Goal: Information Seeking & Learning: Find specific fact

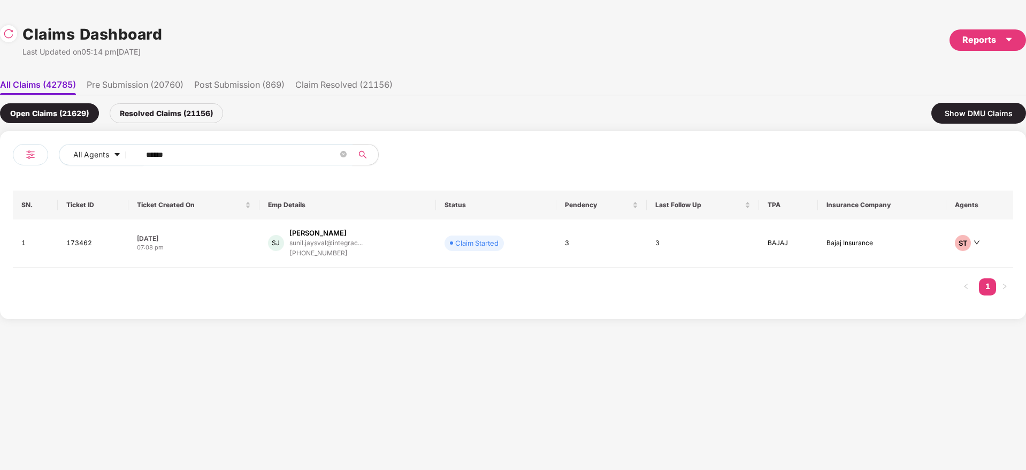
drag, startPoint x: 189, startPoint y: 154, endPoint x: 373, endPoint y: 197, distance: 188.6
click at [0, 183] on div "All Agents ****** SN. Ticket ID Ticket Created On Emp Details Status Pendency L…" at bounding box center [513, 225] width 1026 height 188
paste input "text"
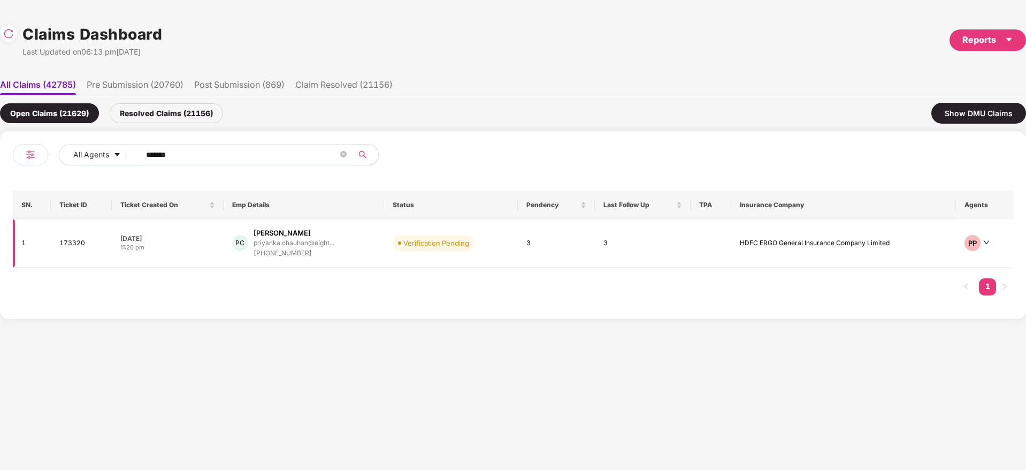
type input "******"
click at [352, 257] on div "PC [PERSON_NAME] priyanka.chauhan@eight... [PHONE_NUMBER]" at bounding box center [304, 243] width 144 height 31
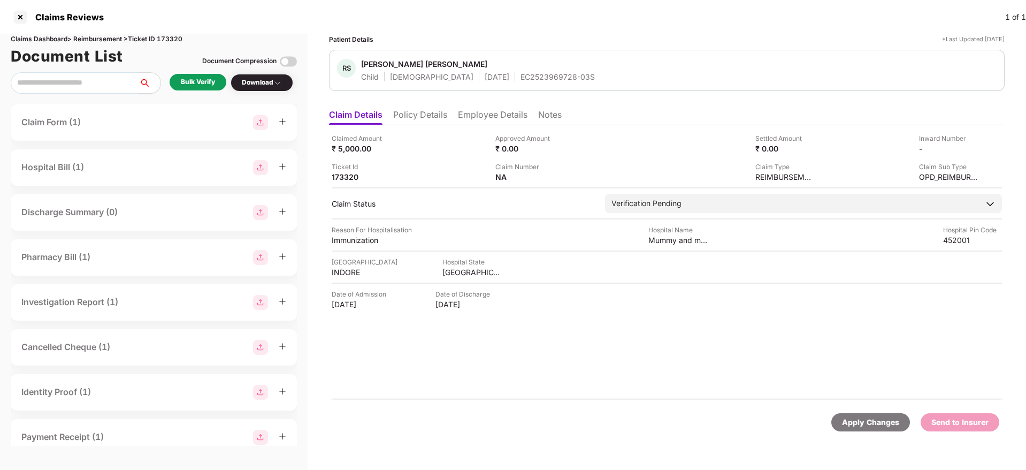
click at [462, 118] on li "Employee Details" at bounding box center [493, 117] width 70 height 16
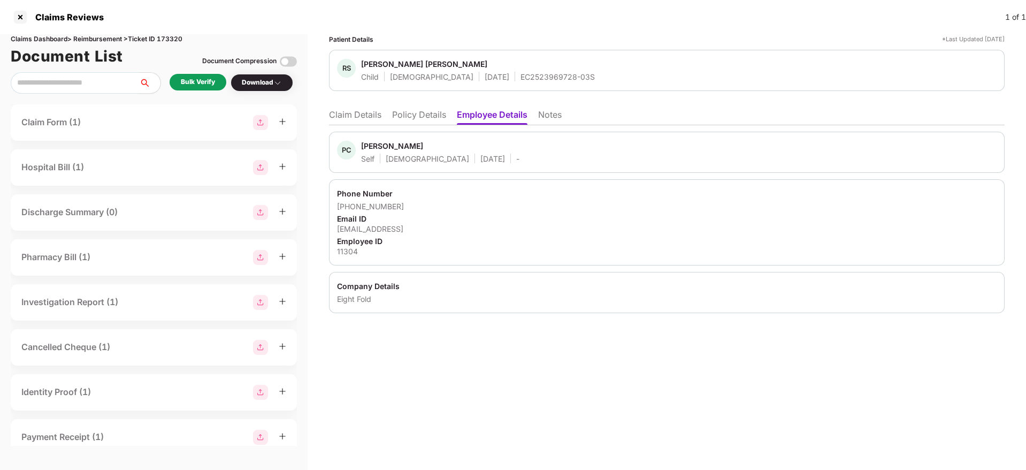
click at [414, 230] on div "[EMAIL_ADDRESS]" at bounding box center [667, 229] width 660 height 10
click at [413, 230] on div "[EMAIL_ADDRESS]" at bounding box center [667, 229] width 660 height 10
copy div "[EMAIL_ADDRESS]"
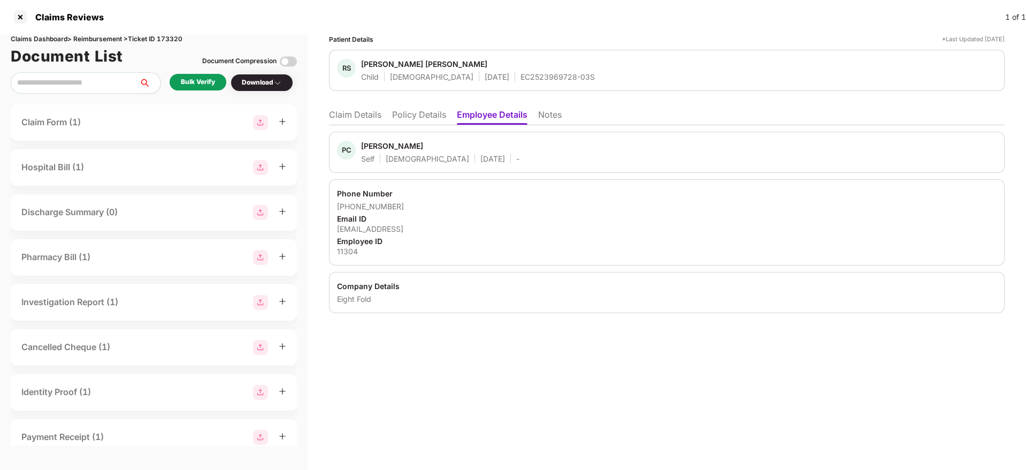
click at [353, 109] on li "Claim Details" at bounding box center [355, 117] width 52 height 16
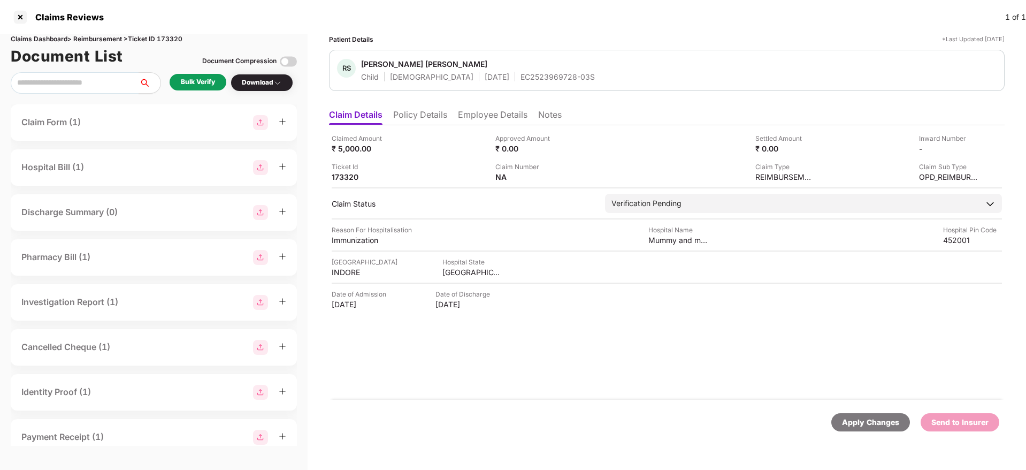
click at [577, 344] on div "Claimed Amount ₹ 5,000.00 Approved Amount ₹ 0.00 Settled Amount ₹ 0.00 Inward N…" at bounding box center [667, 262] width 676 height 275
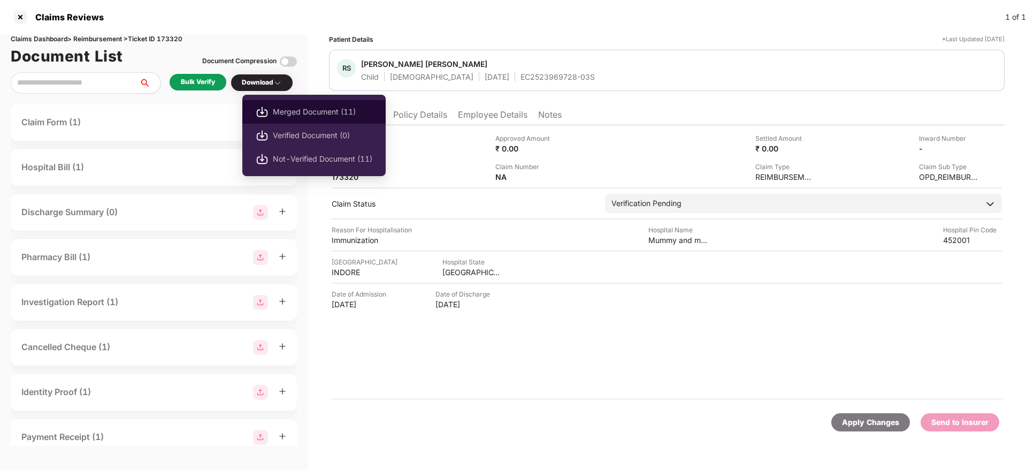
click at [308, 115] on span "Merged Document (11)" at bounding box center [323, 112] width 100 height 12
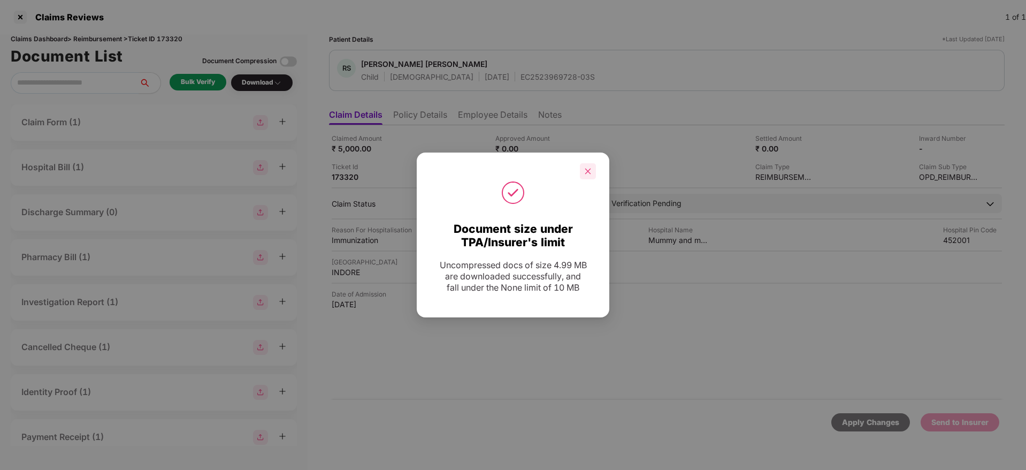
click at [590, 173] on icon "close" at bounding box center [587, 170] width 7 height 7
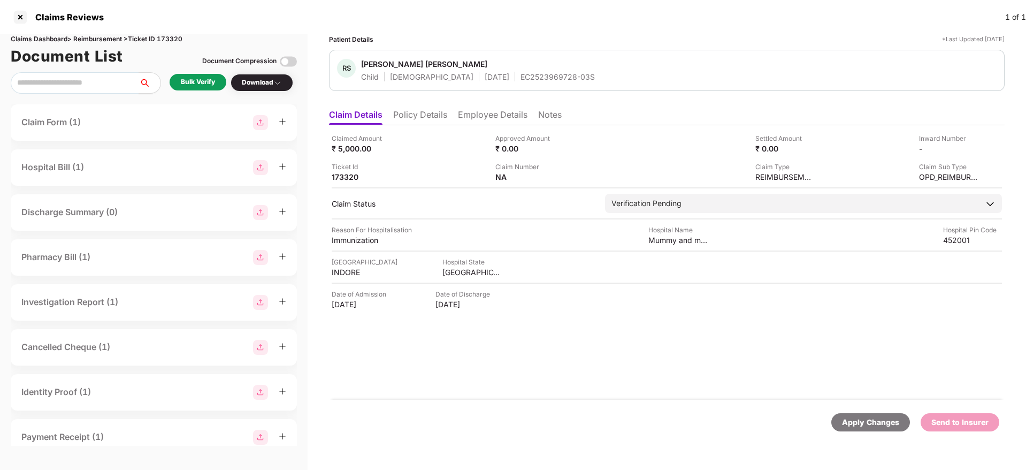
click at [434, 121] on li "Policy Details" at bounding box center [420, 117] width 54 height 16
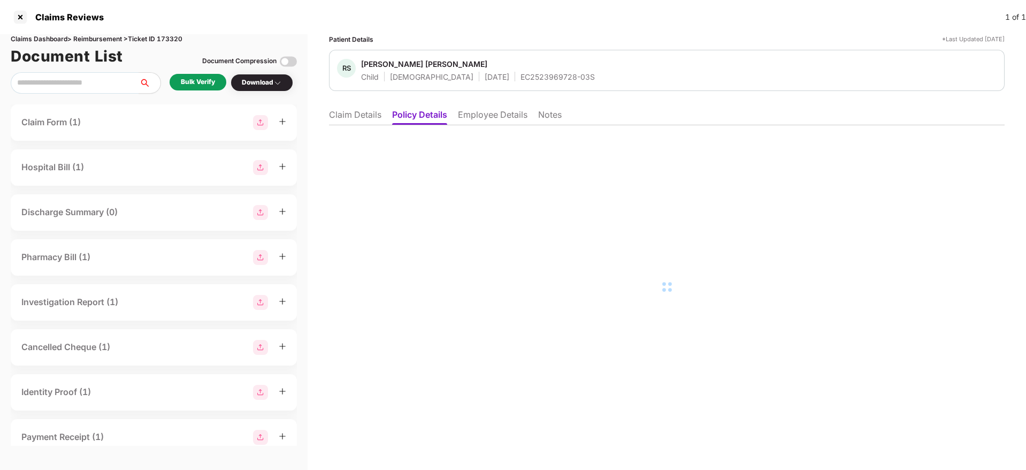
click at [361, 116] on li "Claim Details" at bounding box center [355, 117] width 52 height 16
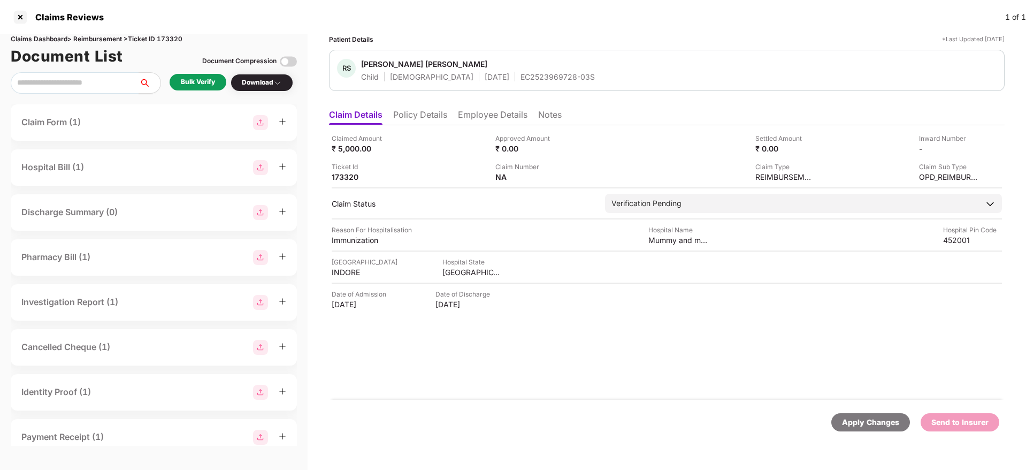
click at [503, 115] on li "Employee Details" at bounding box center [493, 117] width 70 height 16
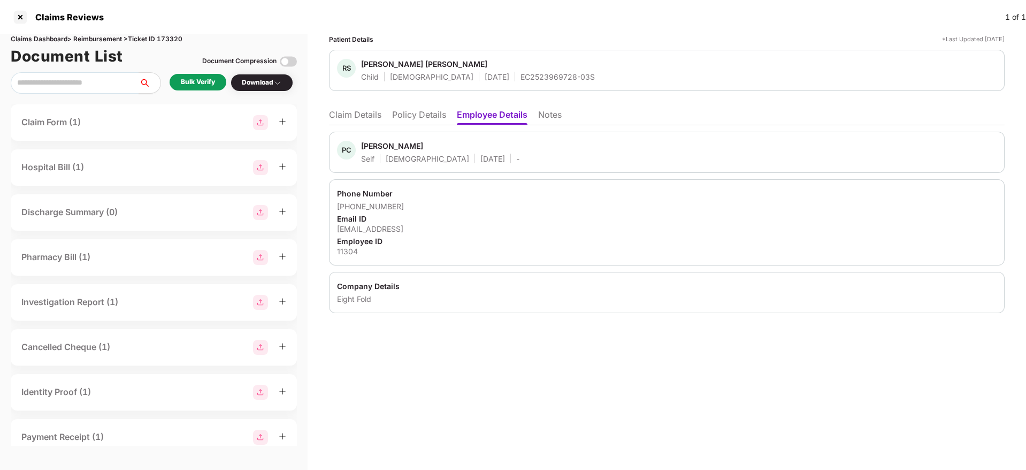
click at [872, 126] on div "PC [PERSON_NAME] Self [DEMOGRAPHIC_DATA] [DATE] - Phone Number [PHONE_NUMBER] E…" at bounding box center [667, 219] width 676 height 188
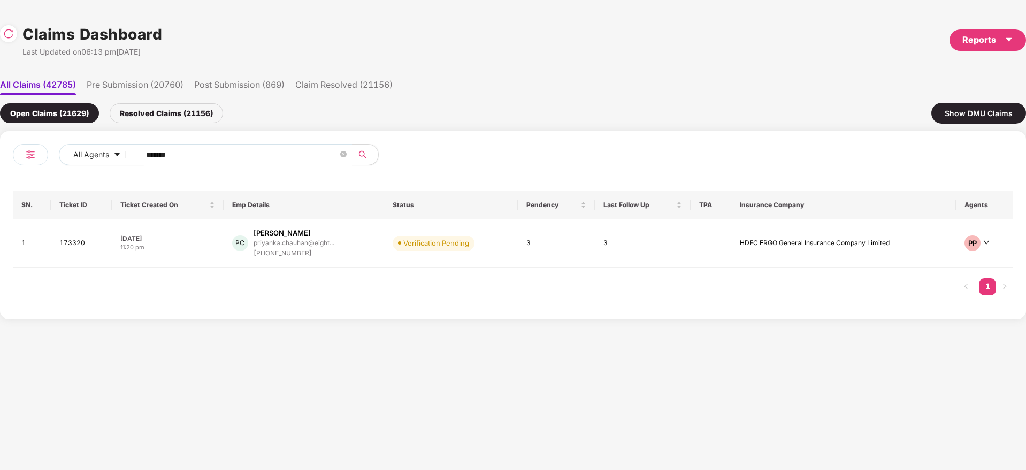
click at [17, 177] on div "All Agents ****** SN. Ticket ID Ticket Created On Emp Details Status Pendency L…" at bounding box center [513, 225] width 1001 height 162
paste input "text"
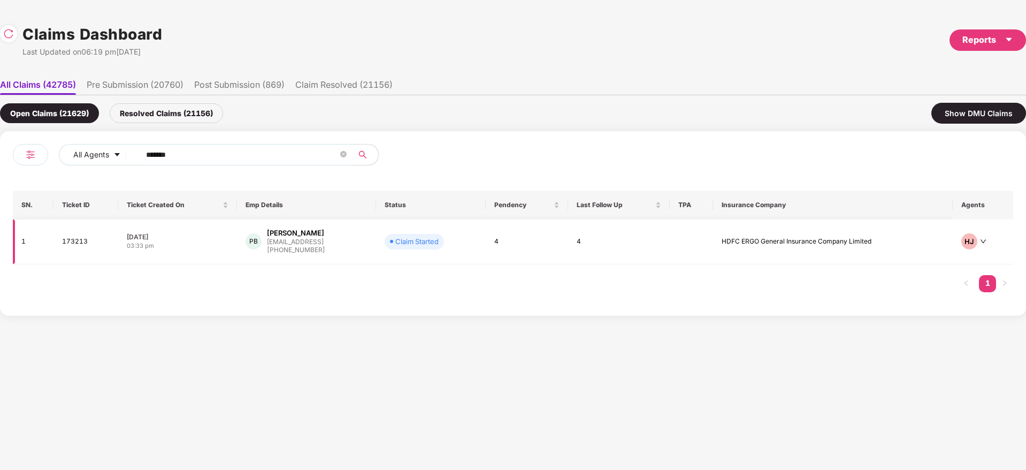
type input "******"
click at [368, 248] on div "PB [PERSON_NAME] [EMAIL_ADDRESS] [PHONE_NUMBER]" at bounding box center [307, 241] width 122 height 27
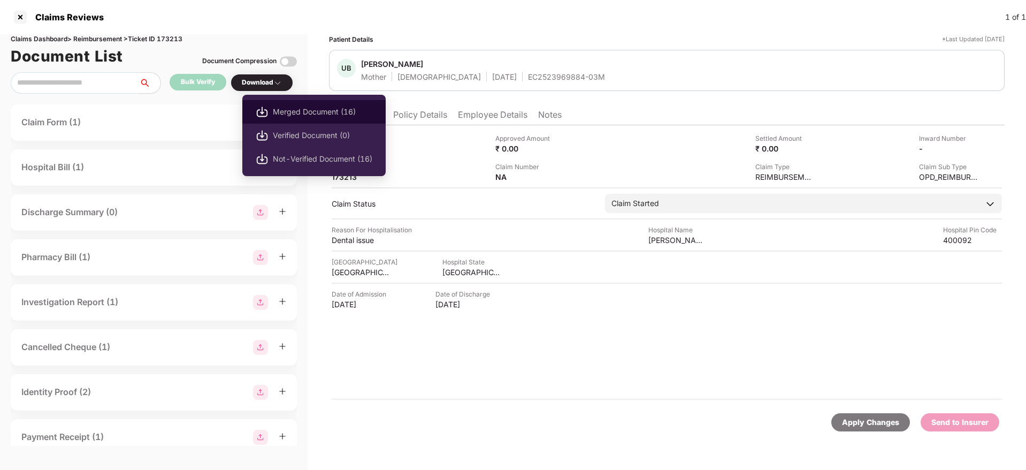
click at [298, 111] on span "Merged Document (16)" at bounding box center [323, 112] width 100 height 12
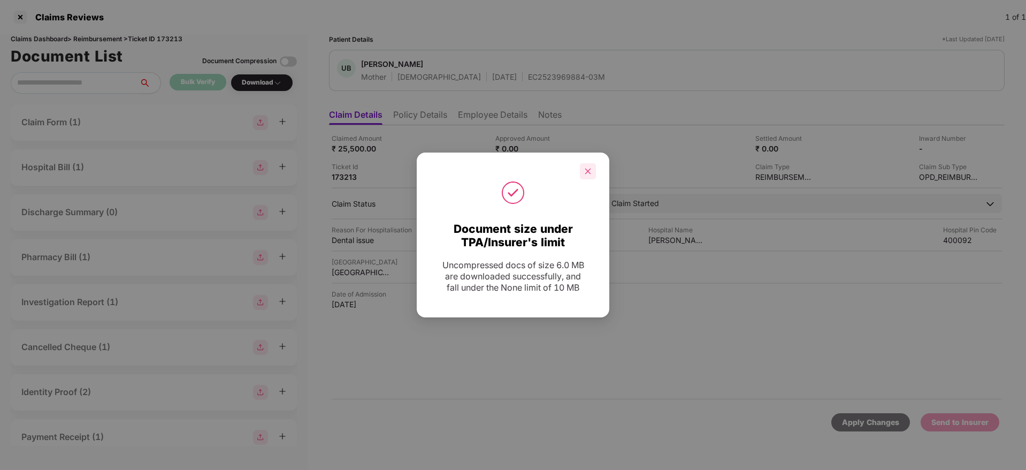
click at [593, 168] on div at bounding box center [588, 171] width 16 height 16
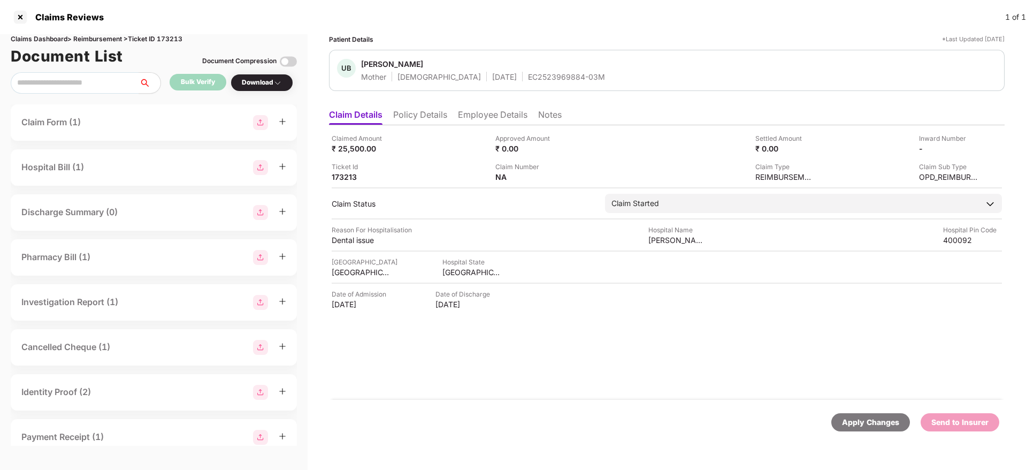
click at [521, 118] on li "Employee Details" at bounding box center [493, 117] width 70 height 16
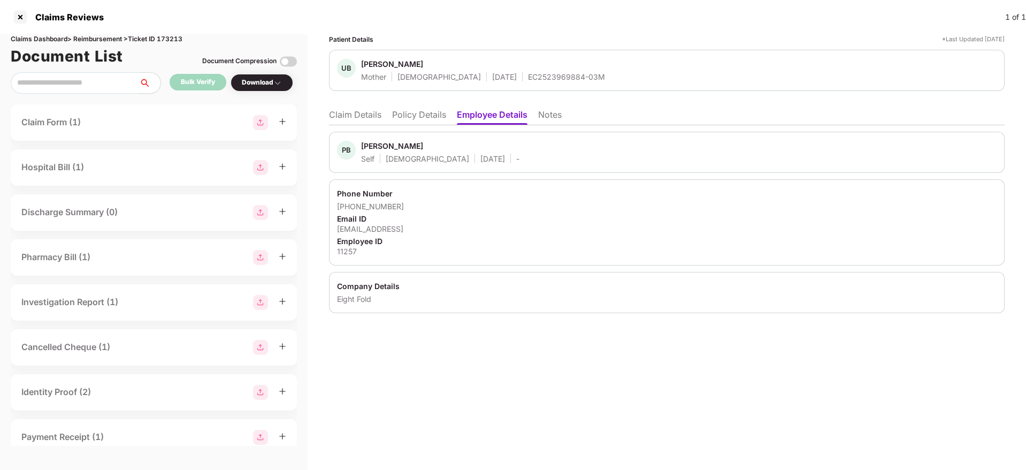
drag, startPoint x: 955, startPoint y: 269, endPoint x: 809, endPoint y: 68, distance: 248.7
click at [956, 269] on div "PB [PERSON_NAME] Self [DEMOGRAPHIC_DATA] [DATE] - Phone Number [PHONE_NUMBER] E…" at bounding box center [667, 222] width 676 height 181
click at [347, 119] on li "Claim Details" at bounding box center [355, 117] width 52 height 16
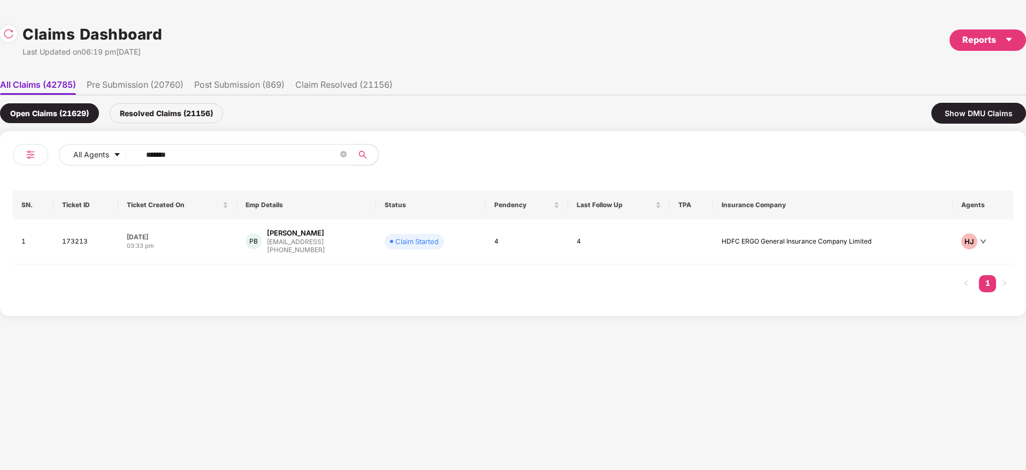
drag, startPoint x: 192, startPoint y: 154, endPoint x: 1, endPoint y: 168, distance: 191.1
click at [0, 167] on div "All Agents ****** SN. Ticket ID Ticket Created On Emp Details Status Pendency L…" at bounding box center [513, 223] width 1026 height 185
paste input "text"
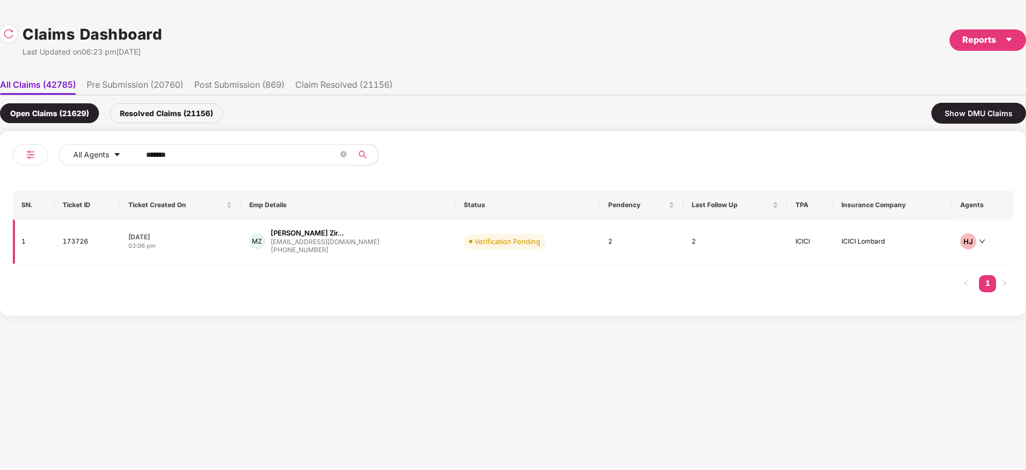
type input "******"
click at [374, 250] on div "MZ [PERSON_NAME] Zir... [EMAIL_ADDRESS][DOMAIN_NAME] [PHONE_NUMBER]" at bounding box center [347, 241] width 197 height 27
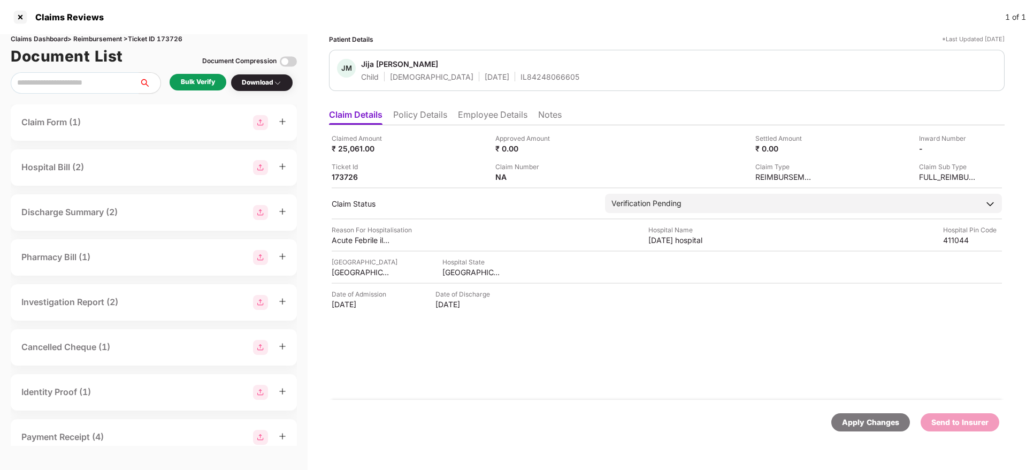
click at [427, 122] on li "Policy Details" at bounding box center [420, 117] width 54 height 16
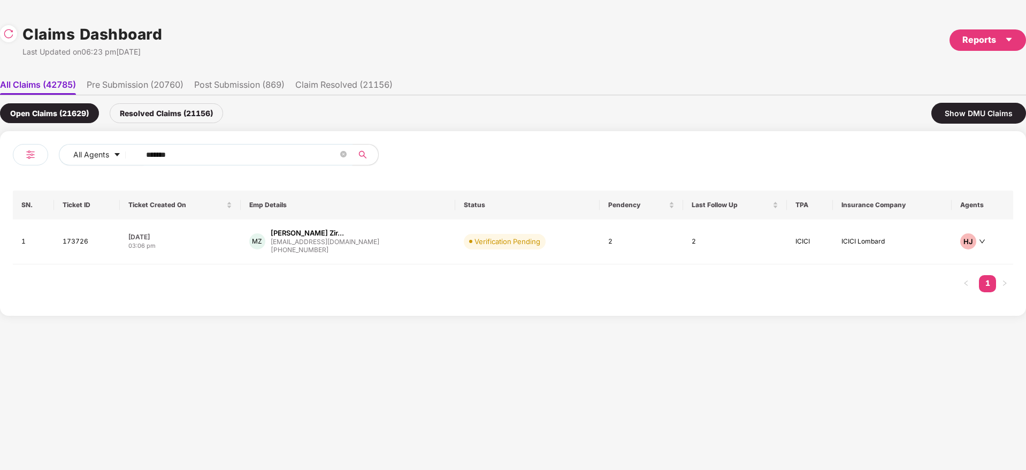
drag, startPoint x: 208, startPoint y: 159, endPoint x: 231, endPoint y: 150, distance: 24.2
click at [13, 157] on div "All Agents ******" at bounding box center [263, 159] width 500 height 30
paste input "text"
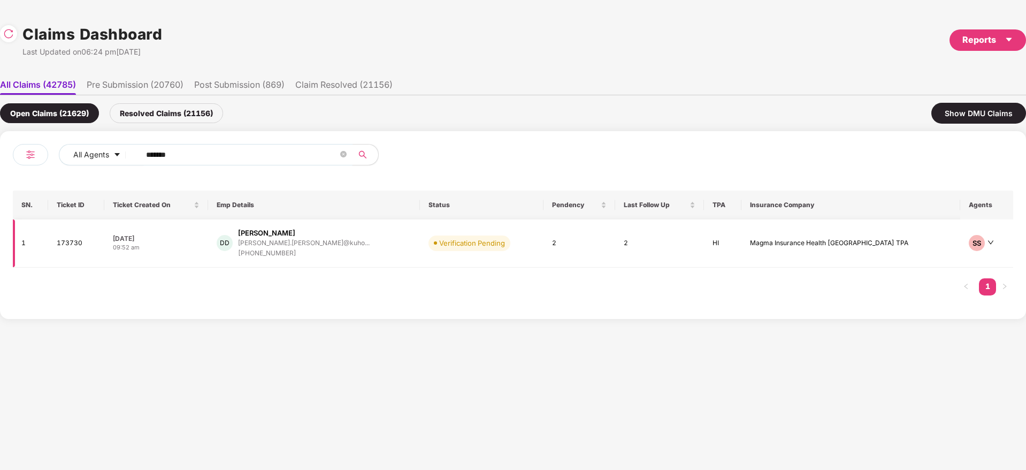
type input "******"
click at [391, 244] on div "DD [PERSON_NAME] [PERSON_NAME].[PERSON_NAME]@kuho... [PHONE_NUMBER]" at bounding box center [314, 243] width 195 height 31
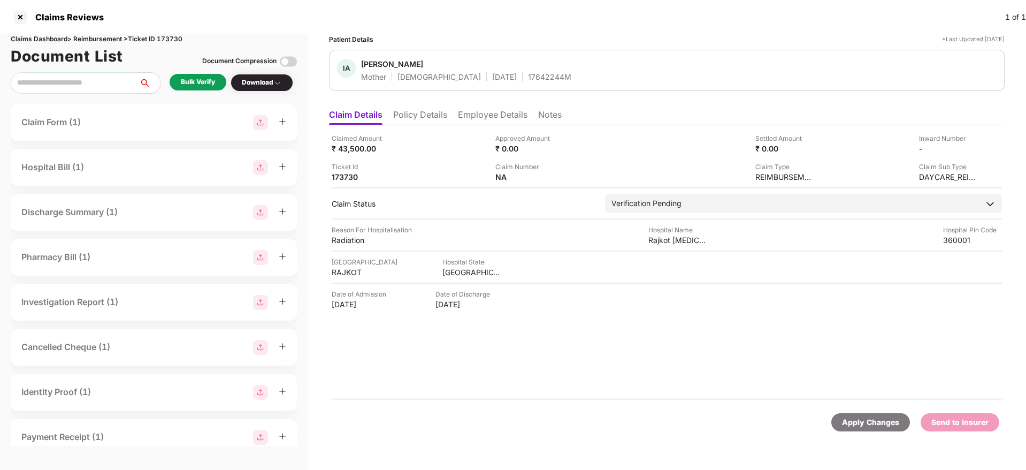
click at [187, 80] on div "Bulk Verify" at bounding box center [198, 82] width 34 height 10
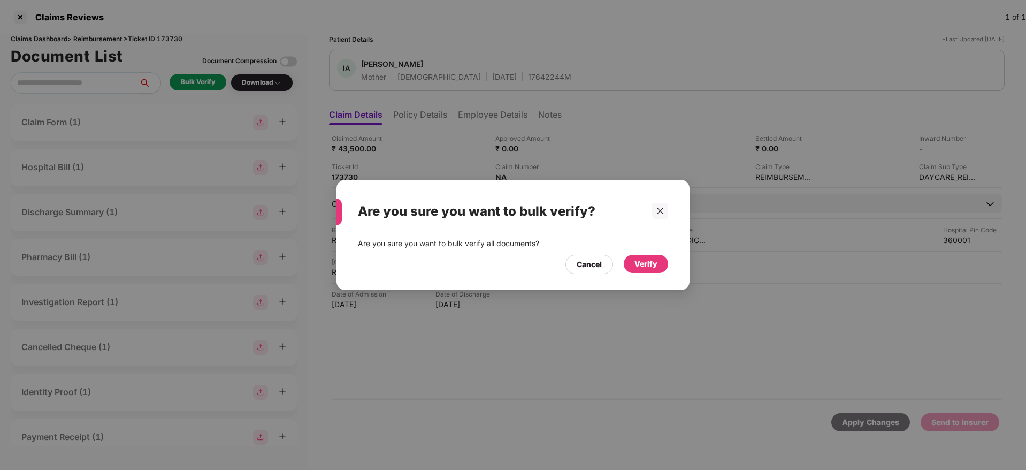
click at [651, 261] on div "Verify" at bounding box center [646, 264] width 23 height 12
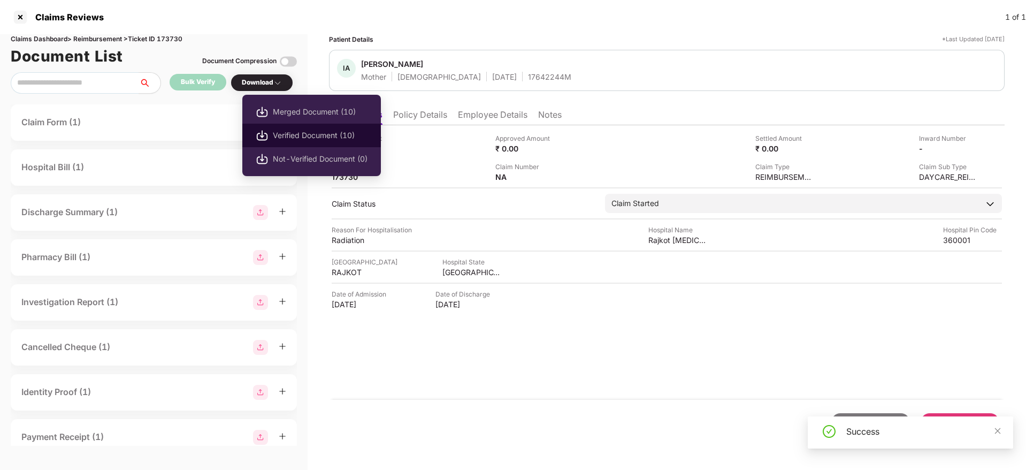
click at [286, 134] on span "Verified Document (10)" at bounding box center [320, 136] width 95 height 12
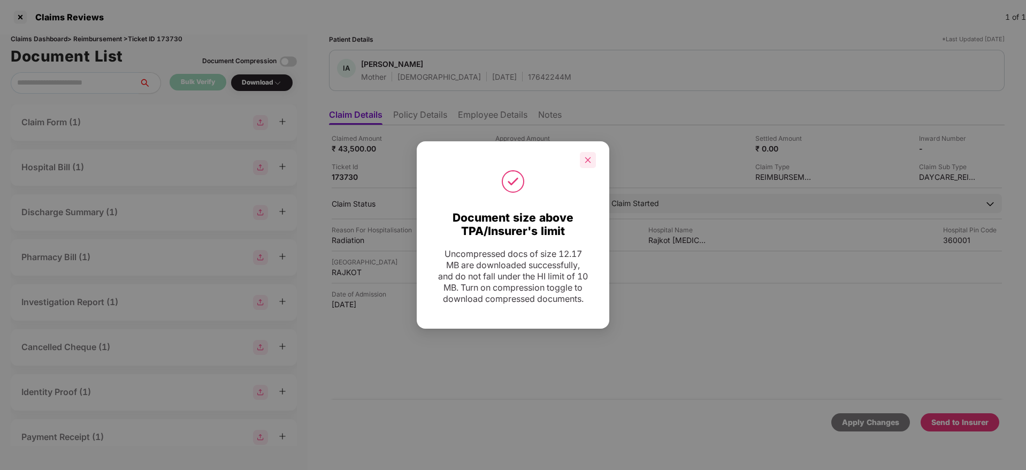
click at [584, 152] on div at bounding box center [588, 160] width 16 height 16
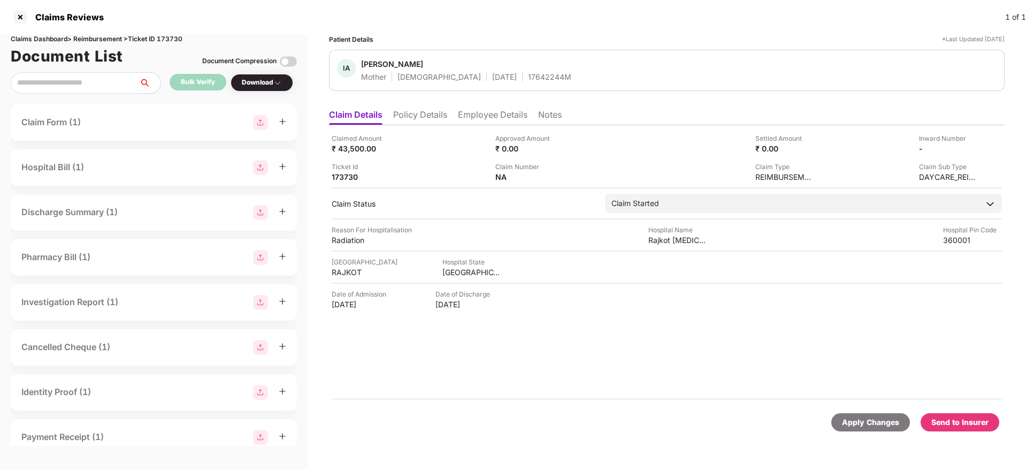
click at [963, 422] on div "Send to Insurer" at bounding box center [960, 422] width 57 height 12
click at [469, 116] on li "Employee Details" at bounding box center [493, 117] width 70 height 16
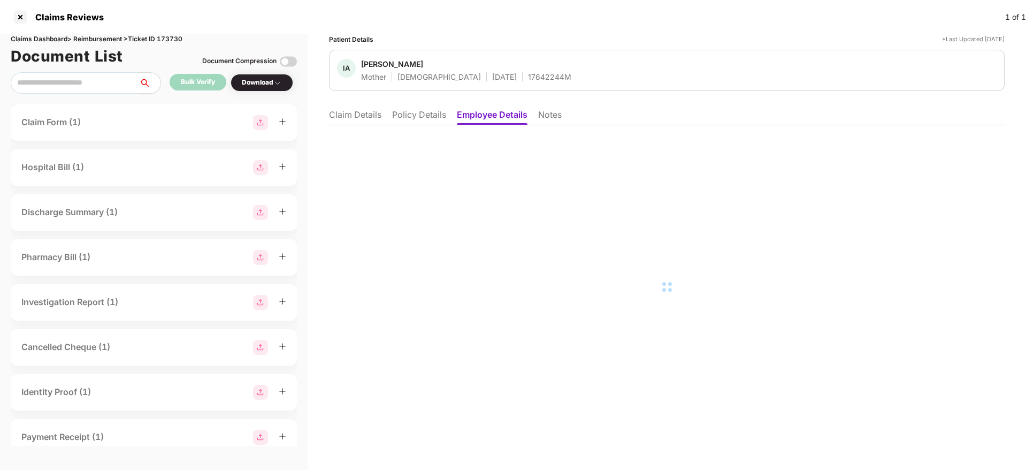
click at [403, 112] on li "Policy Details" at bounding box center [419, 117] width 54 height 16
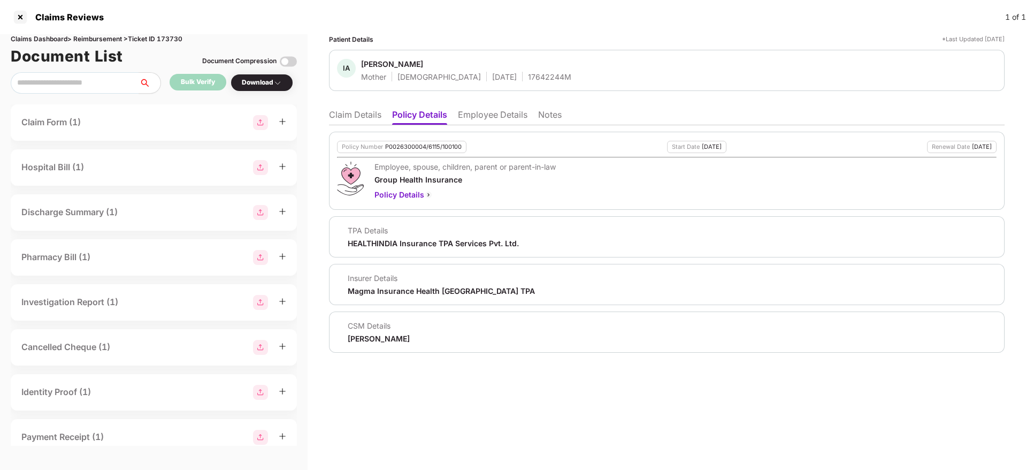
click at [363, 116] on li "Claim Details" at bounding box center [355, 117] width 52 height 16
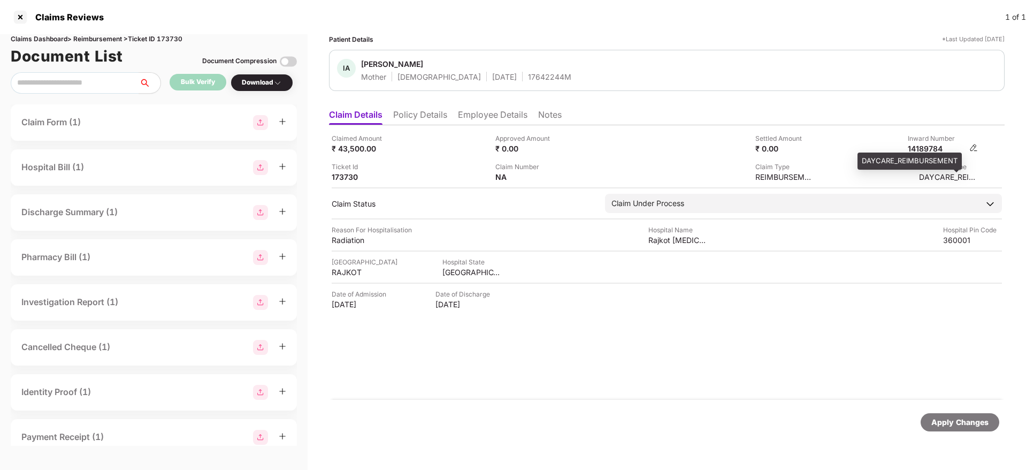
click at [938, 147] on div "14189784" at bounding box center [937, 148] width 59 height 10
click at [926, 152] on div "14189784" at bounding box center [937, 148] width 59 height 10
copy div "14189784"
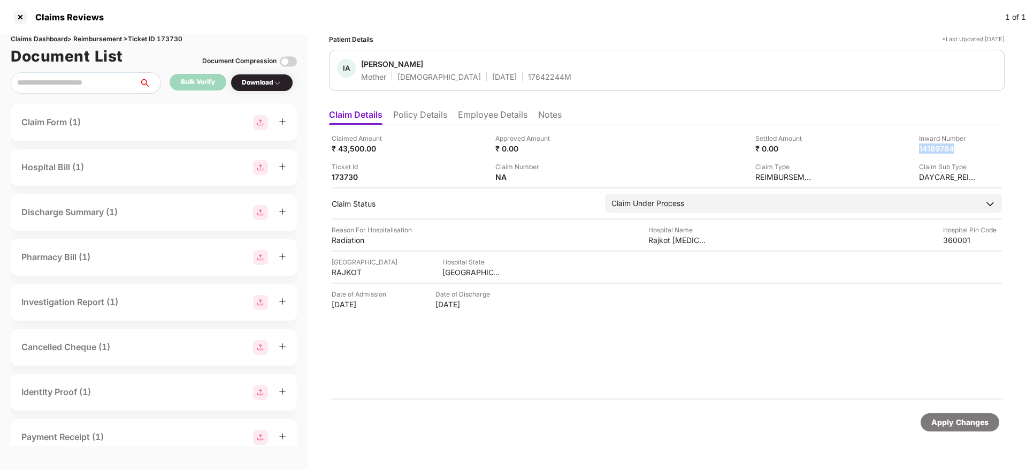
copy div "14189784"
click at [735, 395] on div "Claimed Amount ₹ 43,500.00 Approved Amount ₹ 0.00 Settled Amount ₹ 0.00 Inward …" at bounding box center [667, 262] width 676 height 275
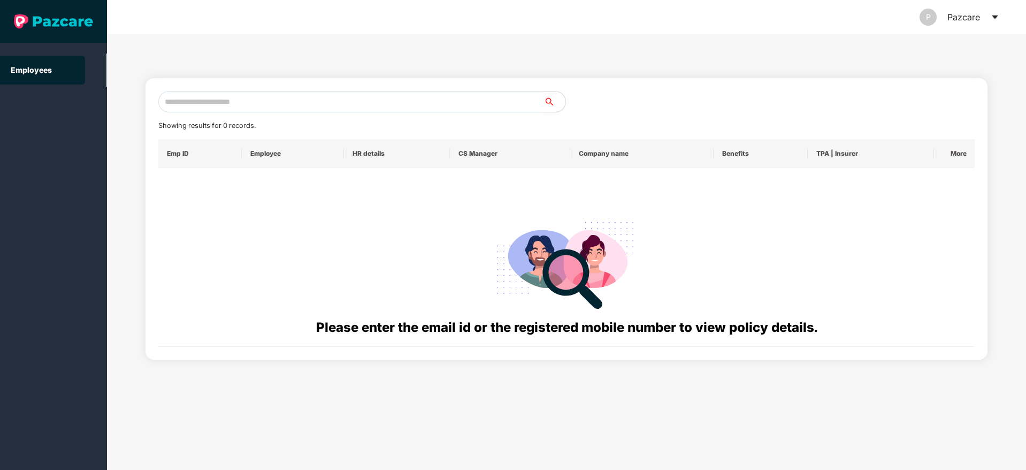
click at [286, 98] on input "text" at bounding box center [351, 101] width 386 height 21
paste input "**********"
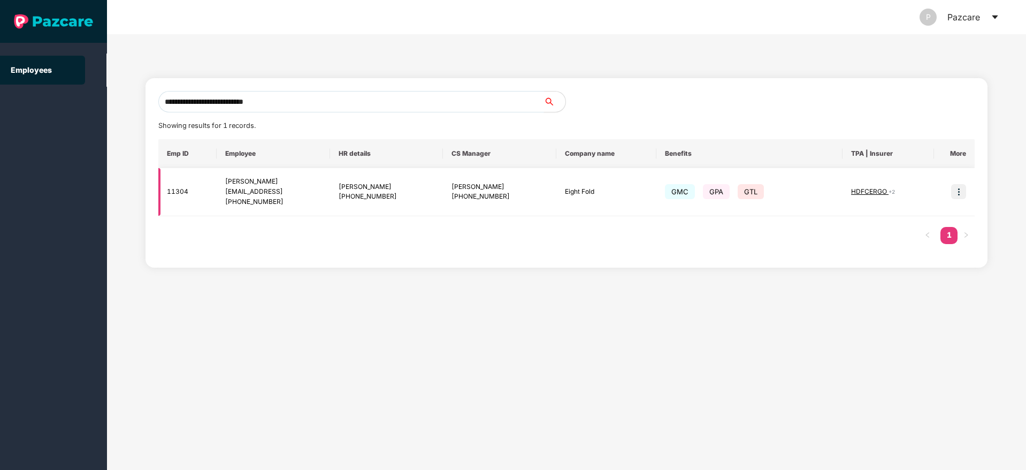
type input "**********"
click at [961, 187] on img at bounding box center [958, 191] width 15 height 15
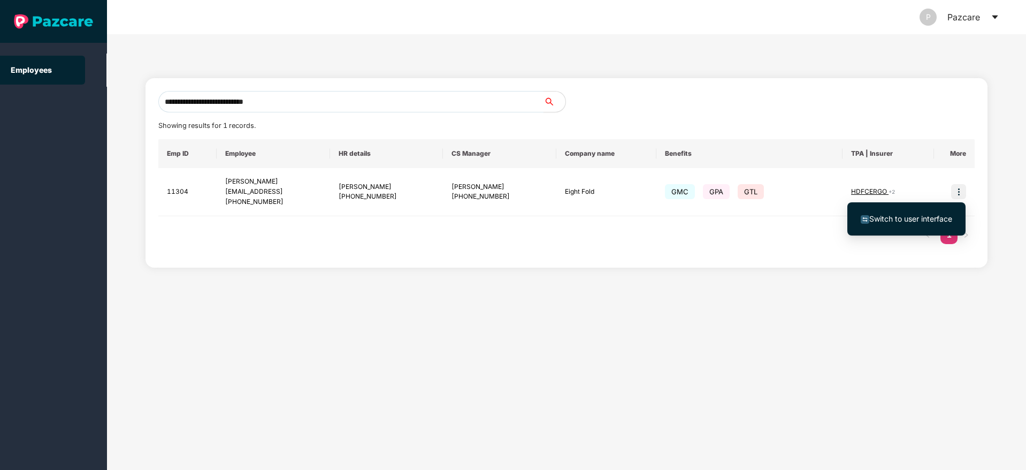
click at [875, 218] on span "Switch to user interface" at bounding box center [911, 218] width 83 height 9
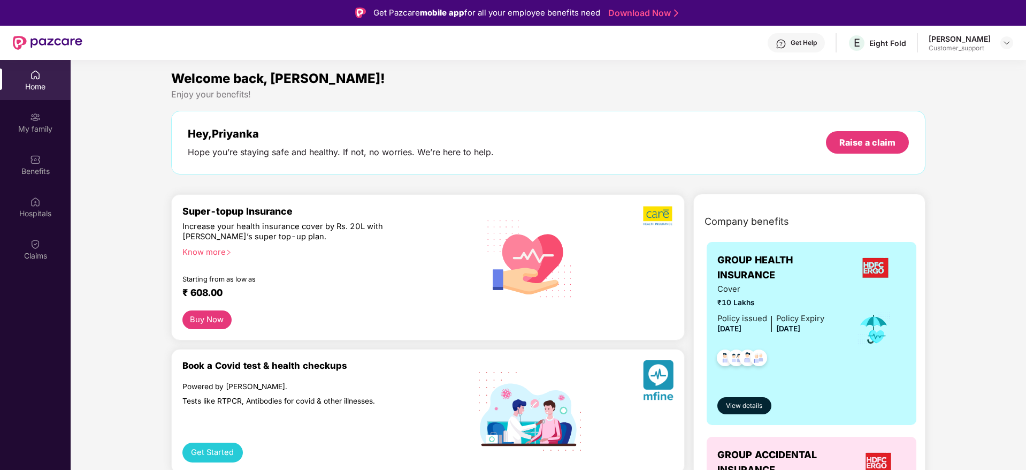
click at [805, 43] on div "Get Help" at bounding box center [804, 43] width 26 height 9
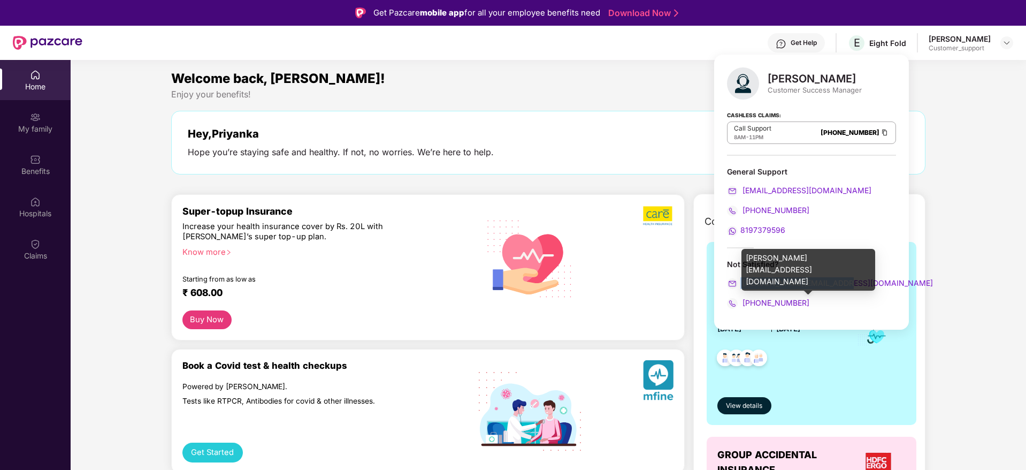
drag, startPoint x: 767, startPoint y: 285, endPoint x: 740, endPoint y: 287, distance: 27.9
click at [740, 287] on div "harshal.bedi@pazcare.com" at bounding box center [811, 283] width 169 height 12
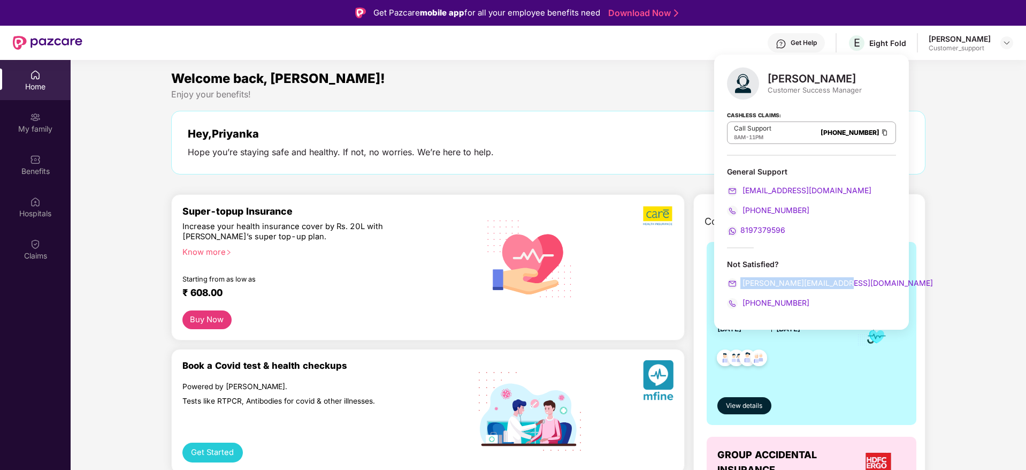
copy span "harshal.bedi@pazcare.com"
